Goal: Task Accomplishment & Management: Complete application form

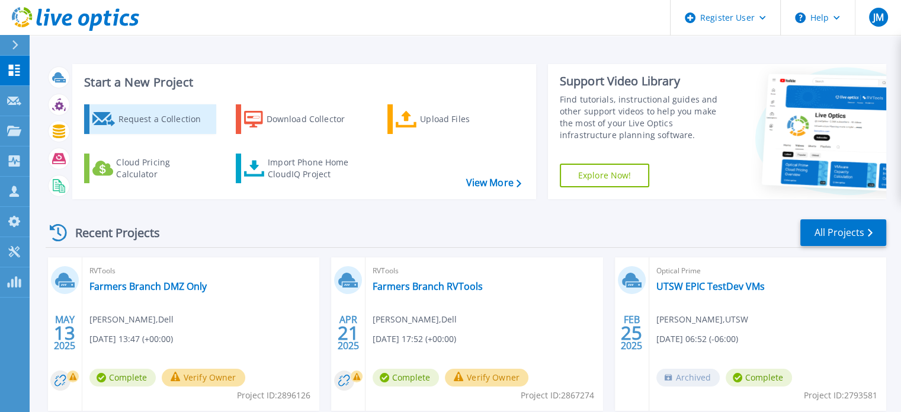
click at [149, 121] on div "Request a Collection" at bounding box center [165, 119] width 95 height 24
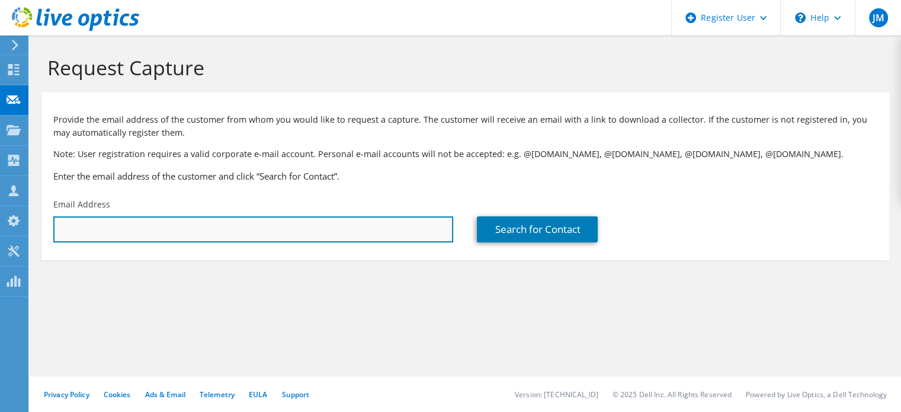
click at [341, 234] on input "text" at bounding box center [253, 229] width 400 height 26
paste input "[PERSON_NAME][EMAIL_ADDRESS][PERSON_NAME][DOMAIN_NAME]"
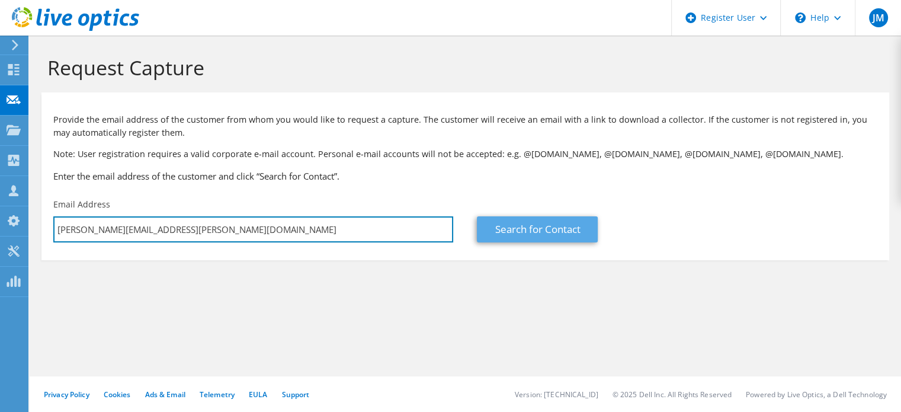
type input "[PERSON_NAME][EMAIL_ADDRESS][PERSON_NAME][DOMAIN_NAME]"
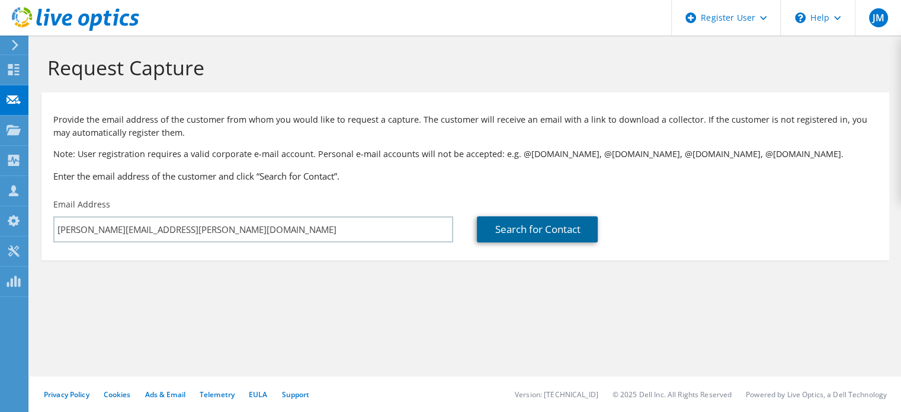
click at [493, 233] on link "Search for Contact" at bounding box center [537, 229] width 121 height 26
type input "City of [GEOGRAPHIC_DATA]"
type input "[PERSON_NAME]"
type input "[GEOGRAPHIC_DATA]"
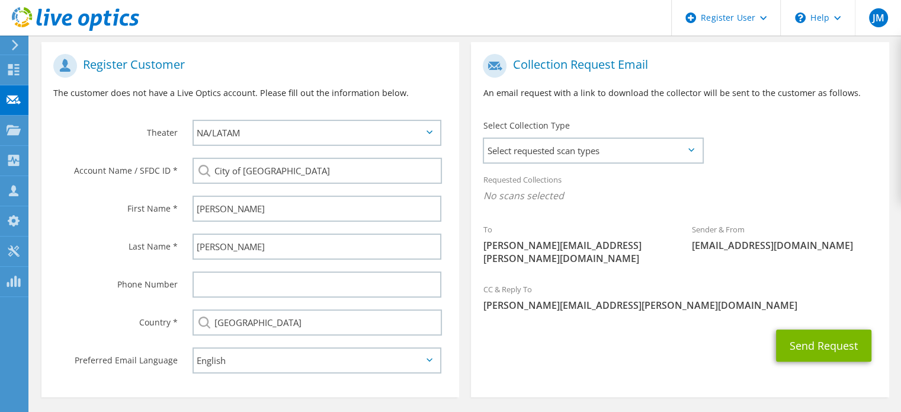
scroll to position [271, 0]
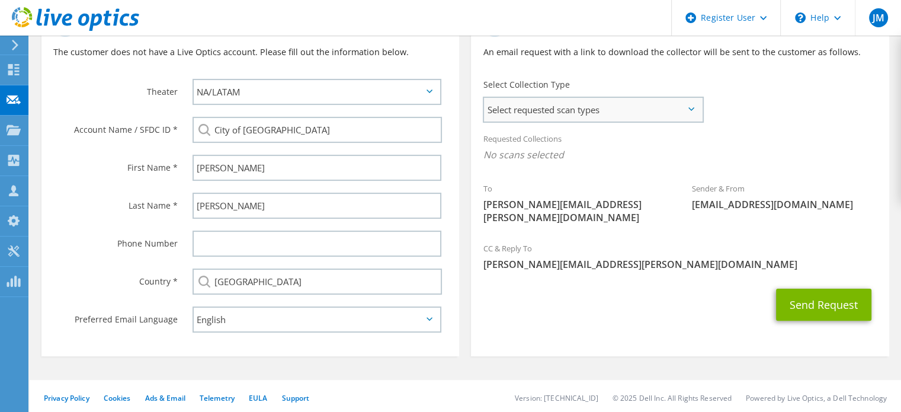
click at [601, 115] on span "Select requested scan types" at bounding box center [593, 110] width 218 height 24
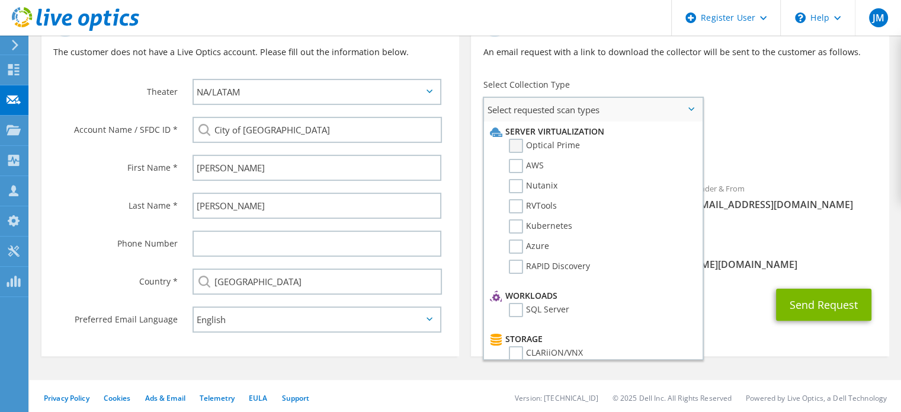
click at [518, 146] on label "Optical Prime" at bounding box center [544, 146] width 71 height 14
click at [0, 0] on input "Optical Prime" at bounding box center [0, 0] width 0 height 0
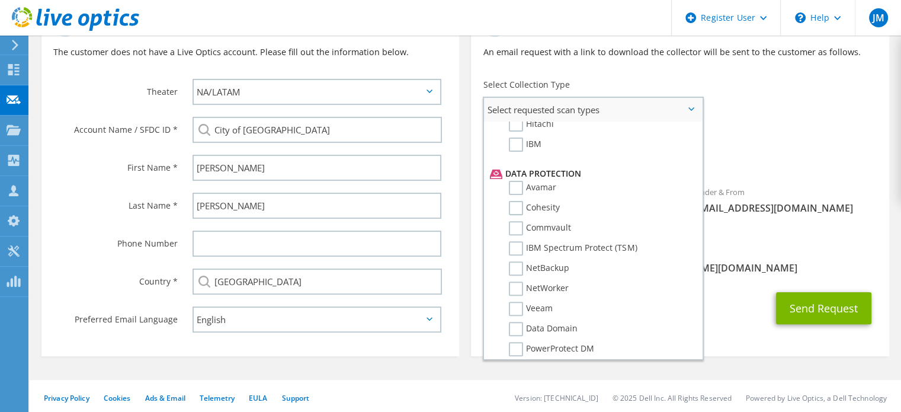
scroll to position [508, 0]
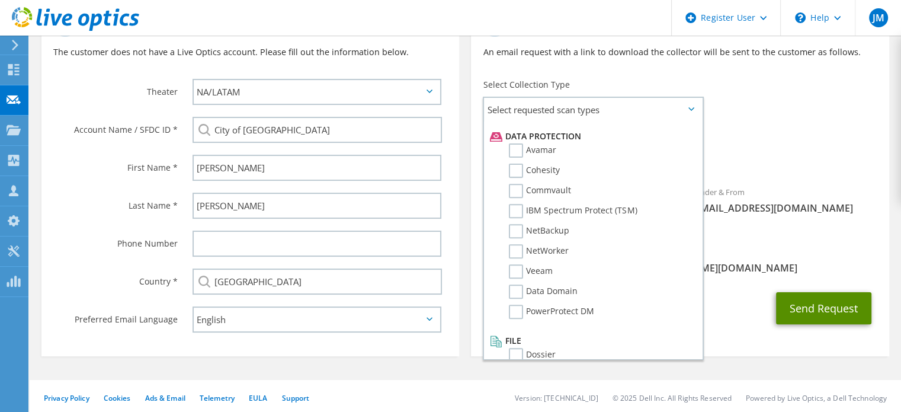
click at [856, 304] on button "Send Request" at bounding box center [823, 308] width 95 height 32
